Goal: Register for event/course

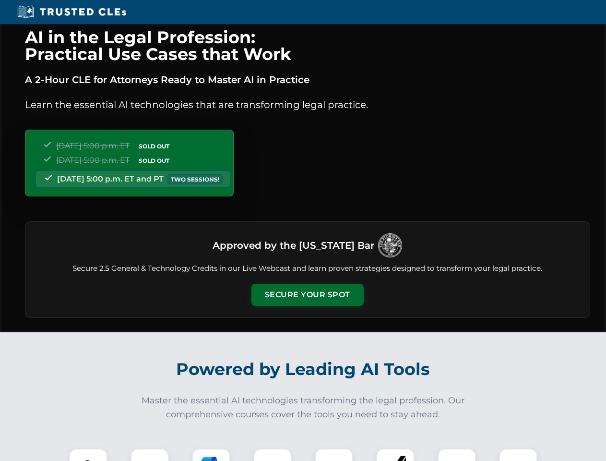
click at [307, 295] on button "Secure Your Spot" at bounding box center [307, 295] width 112 height 22
click at [88, 454] on img at bounding box center [88, 467] width 28 height 28
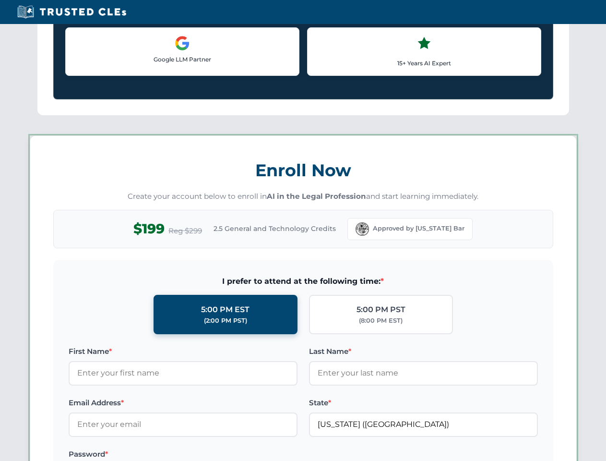
click at [211, 454] on label "Password *" at bounding box center [183, 454] width 229 height 12
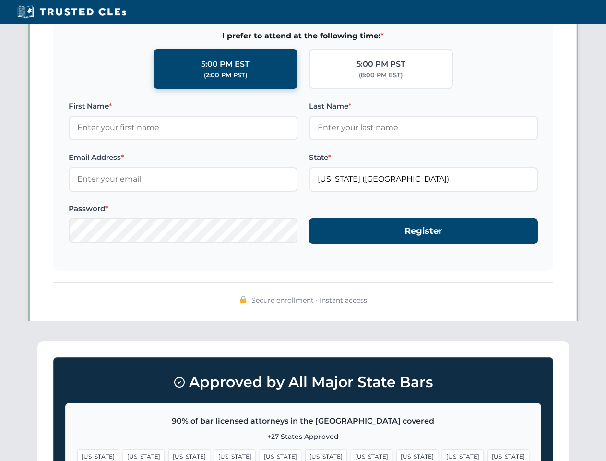
click at [442, 454] on span "[US_STATE]" at bounding box center [463, 456] width 42 height 14
